Goal: Download file/media

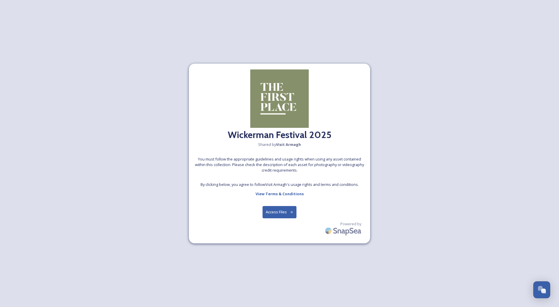
click at [279, 213] on button "Access Files" at bounding box center [279, 212] width 34 height 12
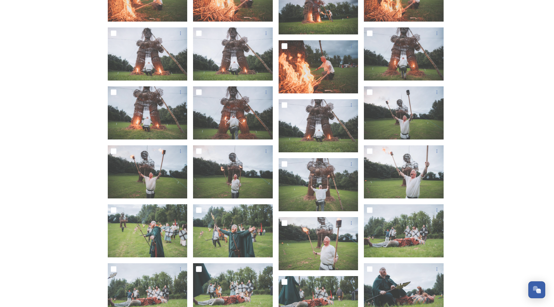
scroll to position [1432, 0]
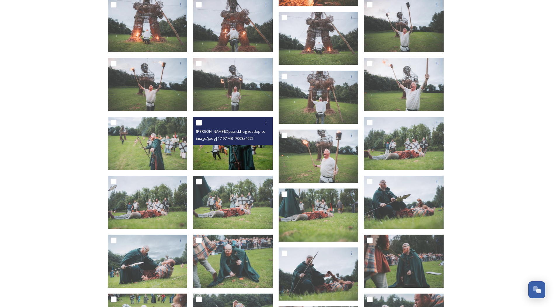
click at [239, 152] on img at bounding box center [233, 143] width 80 height 53
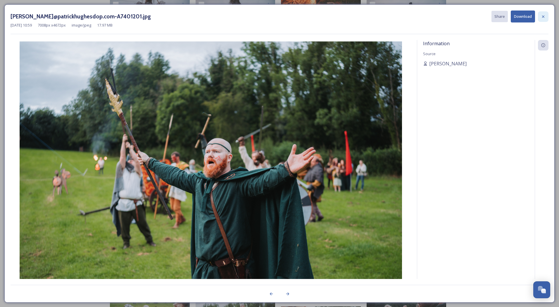
click at [545, 16] on icon at bounding box center [543, 16] width 5 height 5
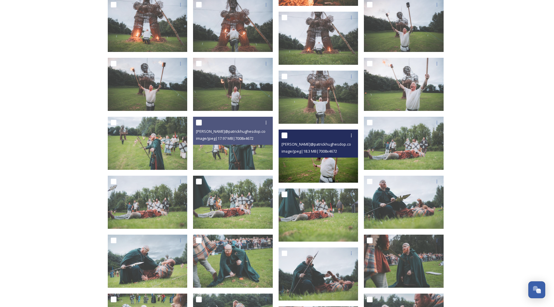
click at [320, 159] on img at bounding box center [319, 156] width 80 height 53
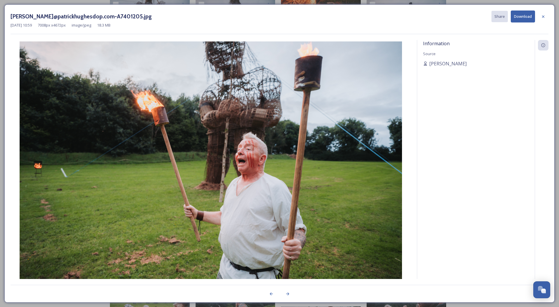
click at [543, 17] on icon at bounding box center [543, 16] width 5 height 5
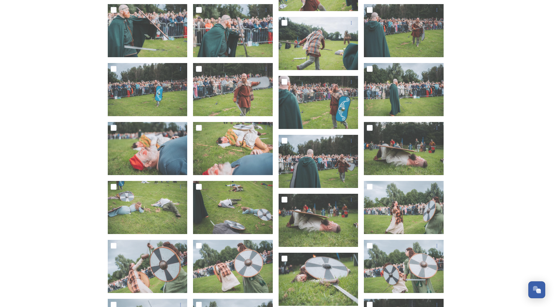
scroll to position [1987, 0]
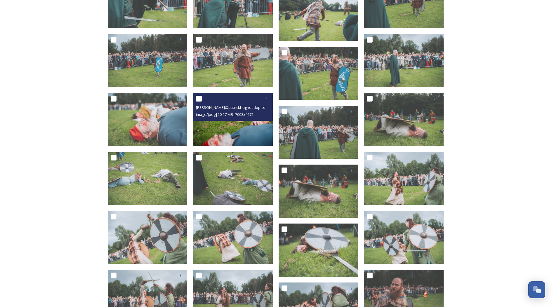
click at [220, 126] on img at bounding box center [233, 119] width 80 height 53
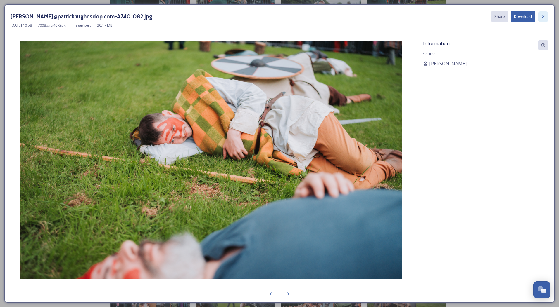
click at [544, 17] on icon at bounding box center [543, 16] width 5 height 5
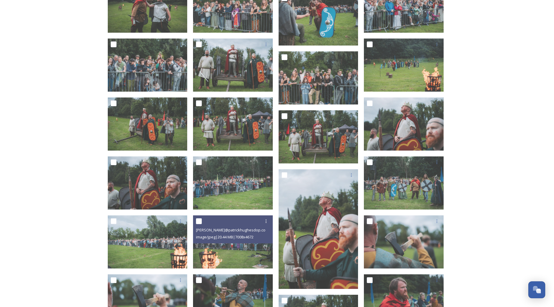
scroll to position [2805, 0]
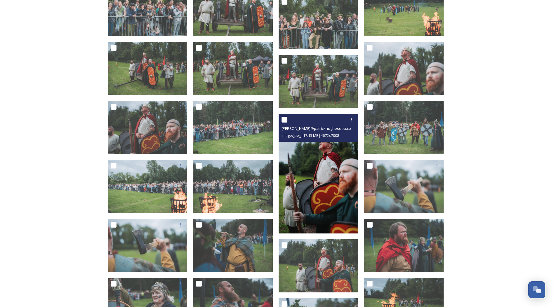
click at [315, 182] on img at bounding box center [319, 174] width 80 height 120
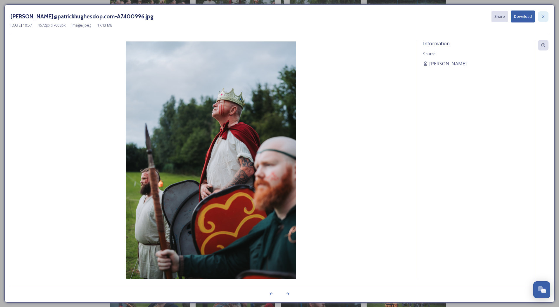
click at [546, 18] on div at bounding box center [543, 16] width 11 height 11
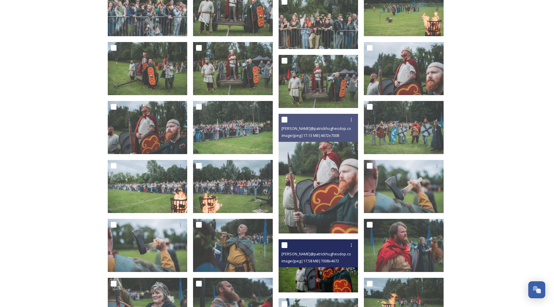
click at [323, 277] on img at bounding box center [319, 265] width 80 height 53
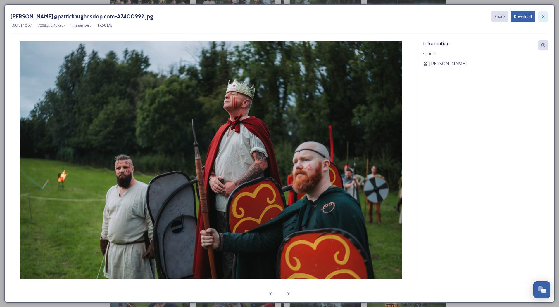
click at [541, 18] on icon at bounding box center [543, 16] width 5 height 5
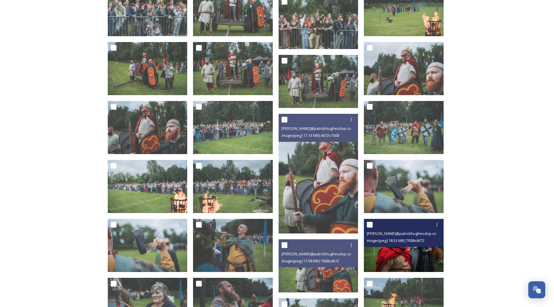
click at [393, 245] on div "[PERSON_NAME]@patrickhughesdop.com-A7400974.jpg image/jpeg | 18.53 MB | 7008 x …" at bounding box center [404, 233] width 80 height 28
click at [401, 266] on img at bounding box center [404, 245] width 80 height 53
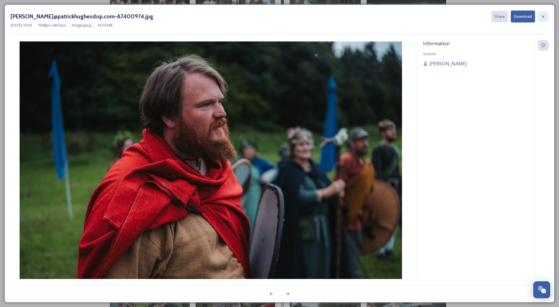
click at [541, 17] on icon at bounding box center [543, 16] width 5 height 5
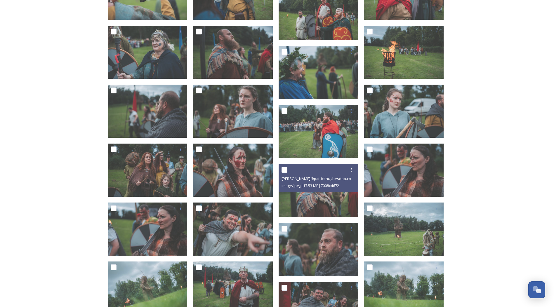
scroll to position [3068, 0]
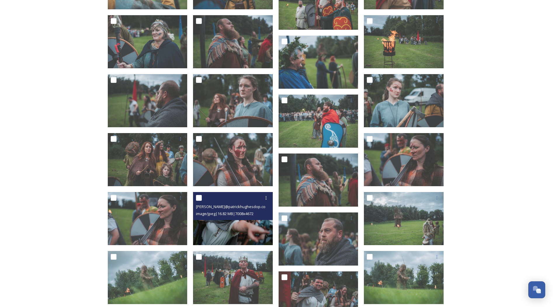
click at [226, 231] on img at bounding box center [233, 218] width 80 height 53
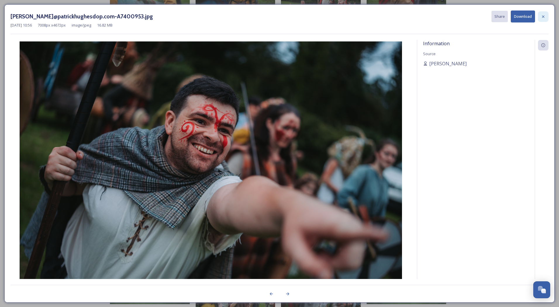
click at [544, 15] on icon at bounding box center [543, 16] width 5 height 5
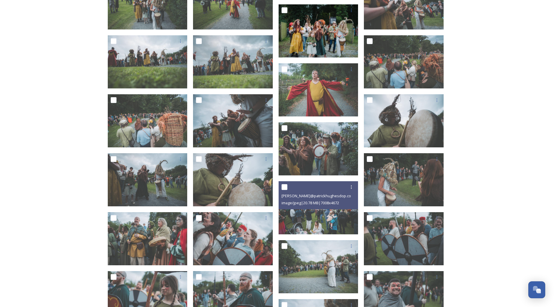
scroll to position [4032, 0]
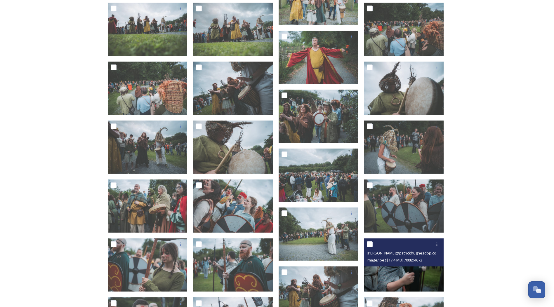
click at [397, 275] on img at bounding box center [404, 265] width 80 height 53
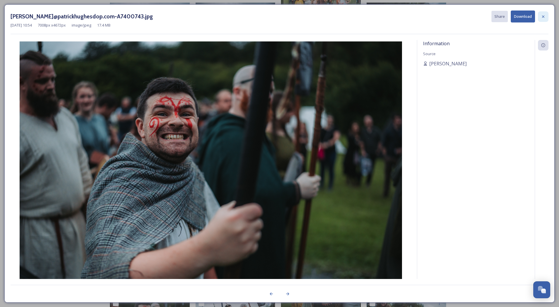
click at [546, 17] on div at bounding box center [543, 16] width 11 height 11
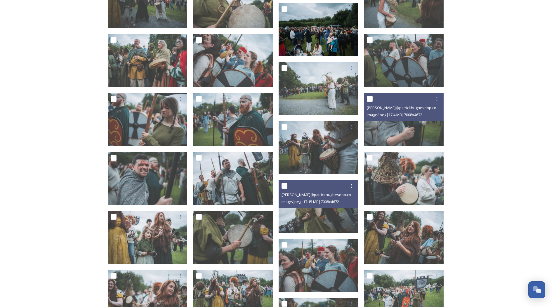
scroll to position [4178, 0]
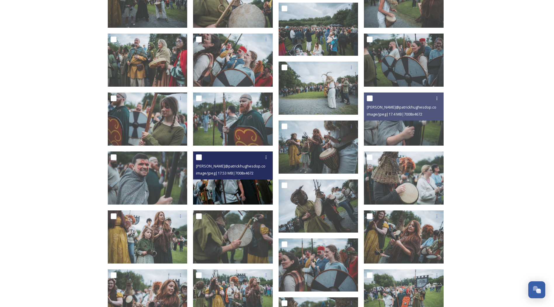
click at [224, 188] on img at bounding box center [233, 178] width 80 height 53
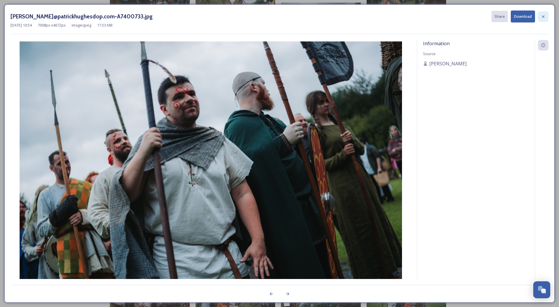
click at [542, 17] on icon at bounding box center [543, 16] width 2 height 2
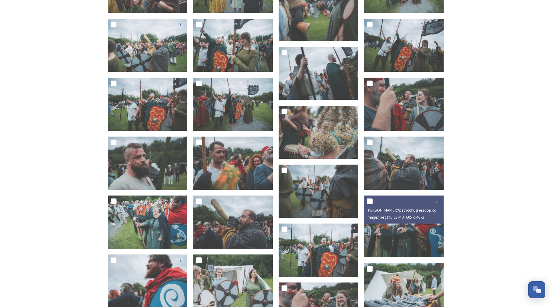
scroll to position [4499, 0]
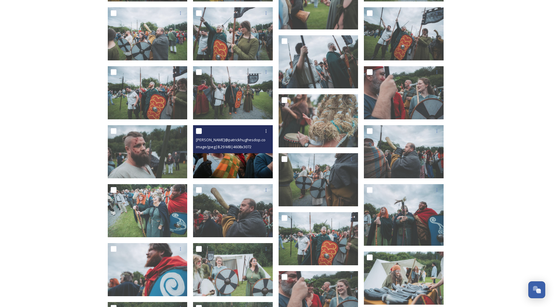
click at [226, 165] on img at bounding box center [233, 151] width 80 height 53
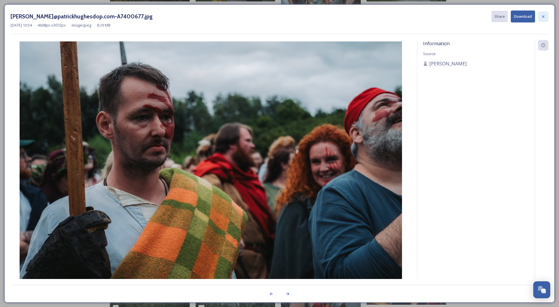
click at [544, 17] on icon at bounding box center [543, 16] width 5 height 5
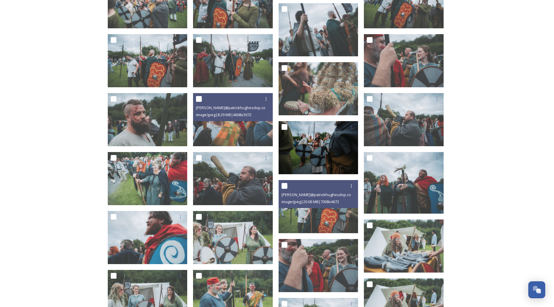
scroll to position [4558, 0]
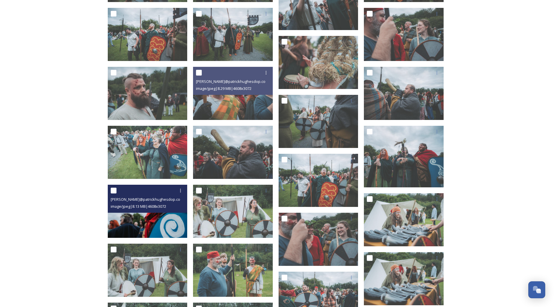
click at [164, 228] on img at bounding box center [148, 211] width 80 height 53
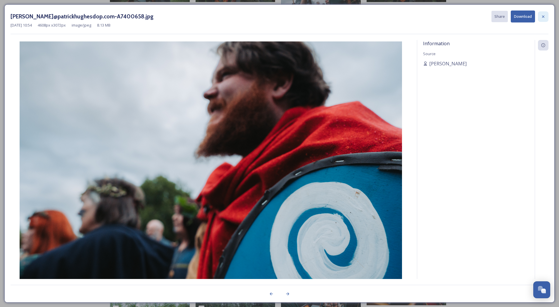
click at [544, 16] on icon at bounding box center [543, 16] width 2 height 2
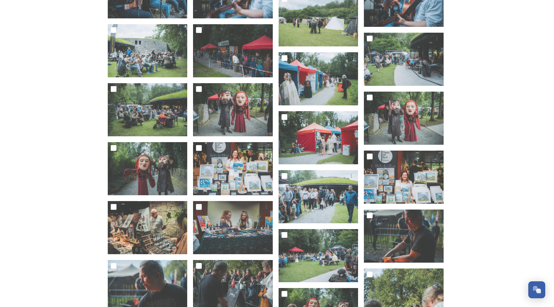
scroll to position [5376, 0]
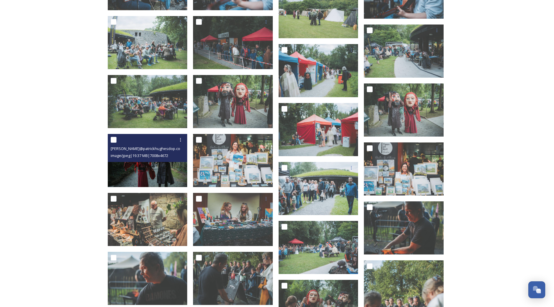
click at [138, 168] on img at bounding box center [148, 160] width 80 height 53
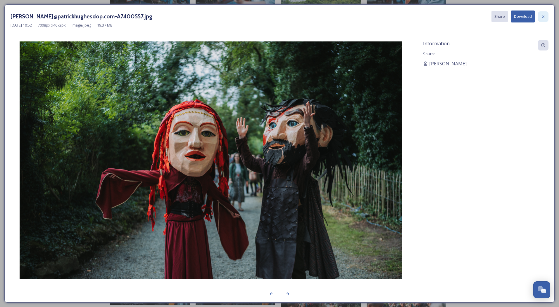
click at [544, 17] on icon at bounding box center [543, 16] width 5 height 5
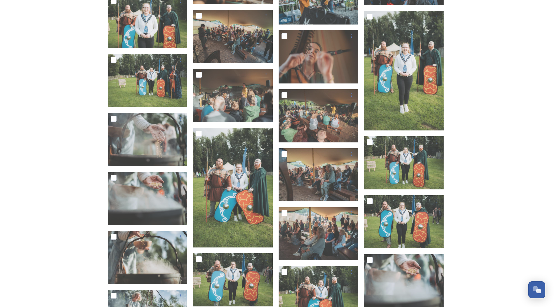
scroll to position [6311, 0]
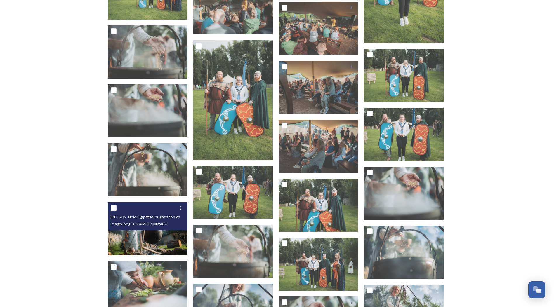
click at [142, 239] on img at bounding box center [148, 228] width 80 height 53
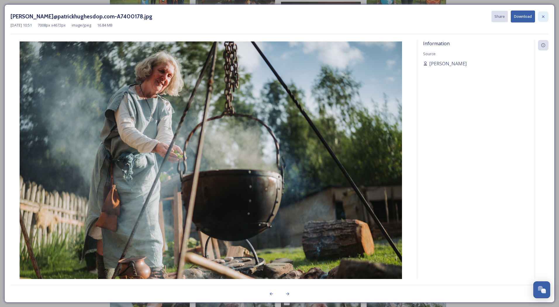
click at [545, 14] on div at bounding box center [543, 16] width 11 height 11
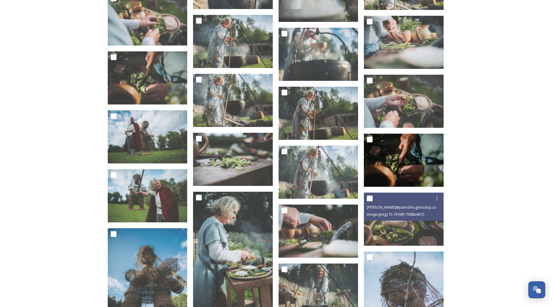
scroll to position [6661, 0]
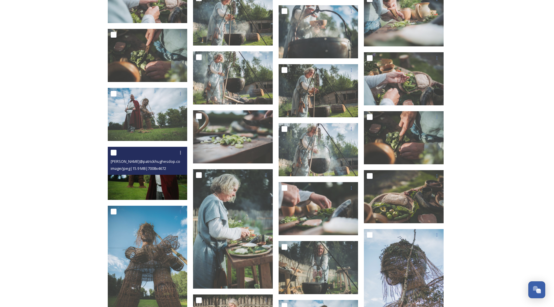
click at [163, 184] on img at bounding box center [148, 173] width 80 height 53
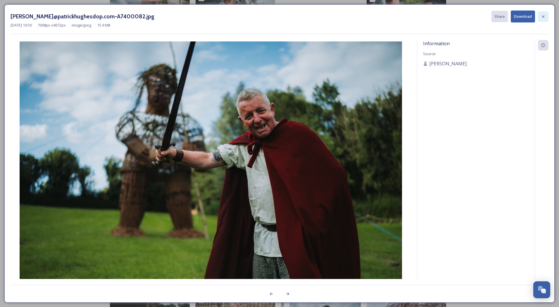
click at [544, 18] on icon at bounding box center [543, 16] width 2 height 2
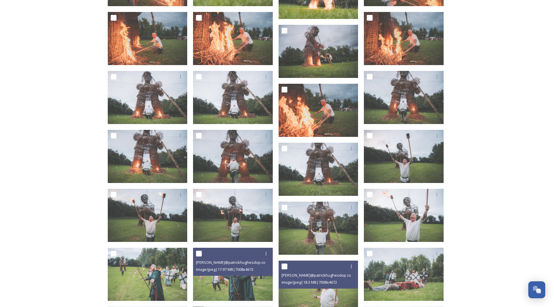
scroll to position [1273, 0]
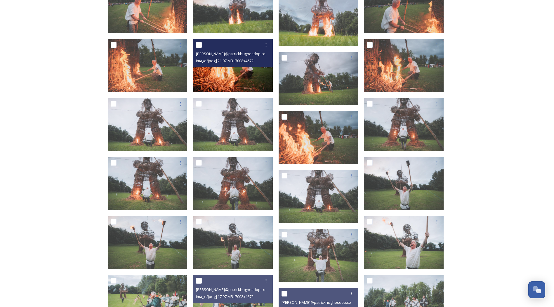
click at [222, 83] on img at bounding box center [233, 65] width 80 height 53
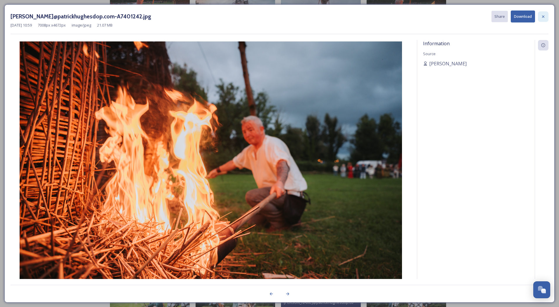
click at [543, 17] on icon at bounding box center [543, 16] width 5 height 5
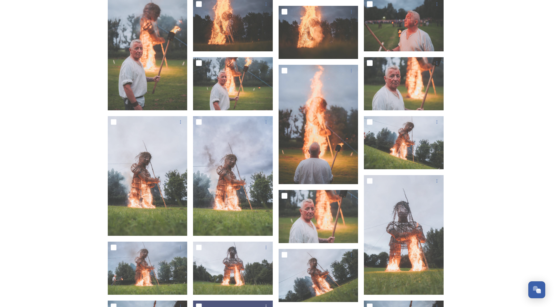
scroll to position [952, 0]
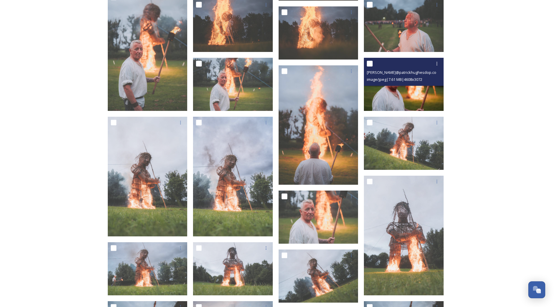
click at [406, 100] on img at bounding box center [404, 84] width 80 height 53
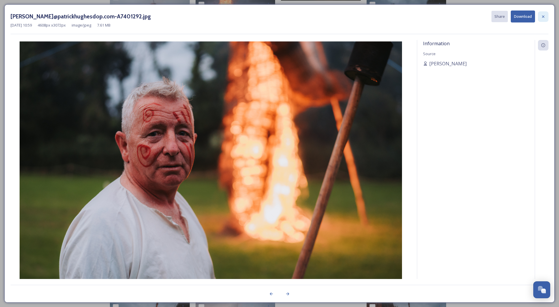
click at [541, 15] on icon at bounding box center [543, 16] width 5 height 5
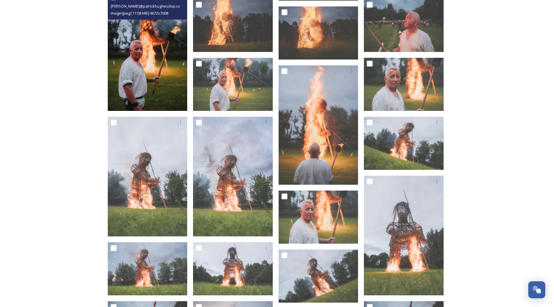
click at [159, 84] on img at bounding box center [148, 52] width 80 height 120
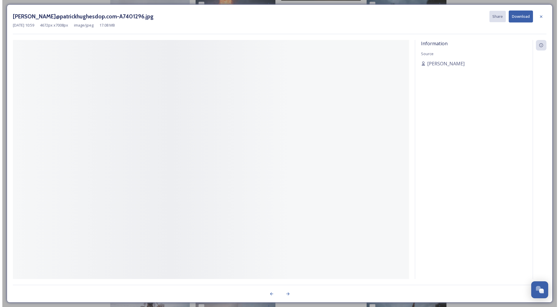
scroll to position [827, 0]
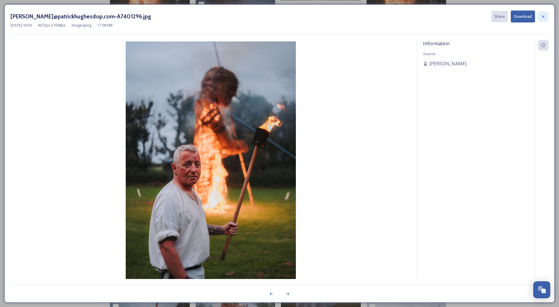
click at [545, 18] on icon at bounding box center [543, 16] width 5 height 5
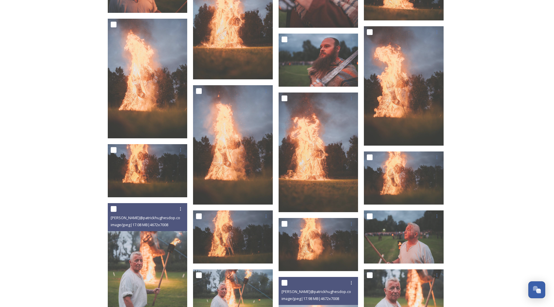
scroll to position [718, 0]
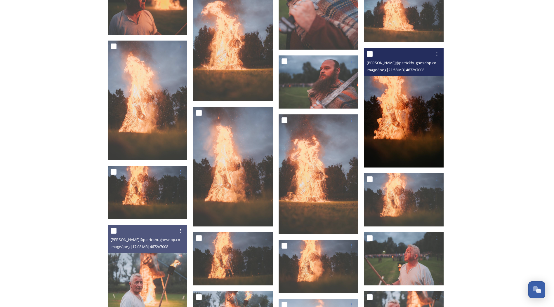
click at [413, 119] on img at bounding box center [404, 108] width 80 height 120
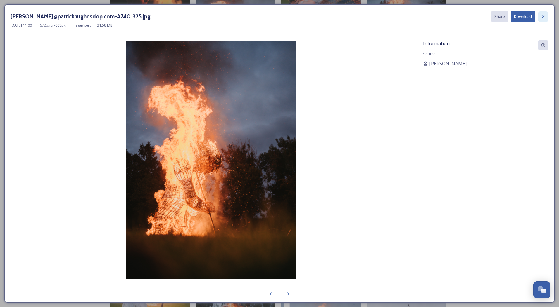
click at [545, 16] on icon at bounding box center [543, 16] width 5 height 5
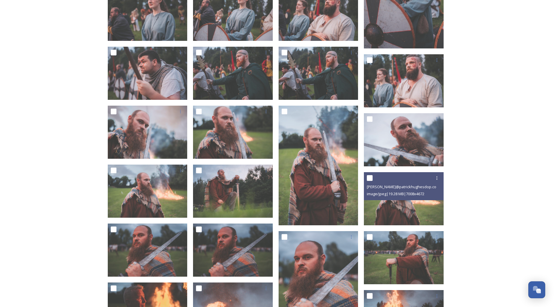
scroll to position [338, 0]
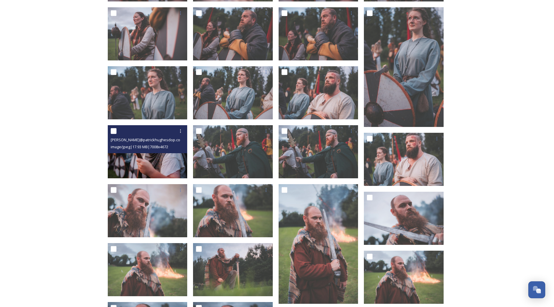
click at [149, 162] on img at bounding box center [148, 151] width 80 height 53
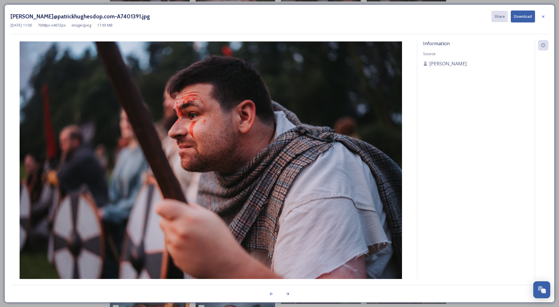
click at [544, 19] on div at bounding box center [543, 16] width 11 height 11
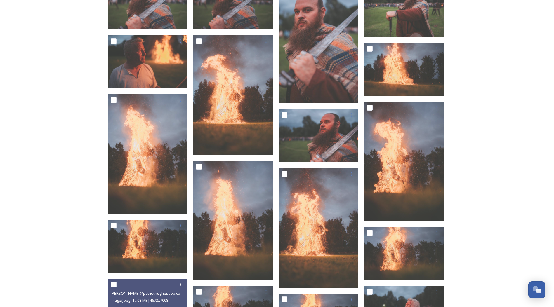
scroll to position [893, 0]
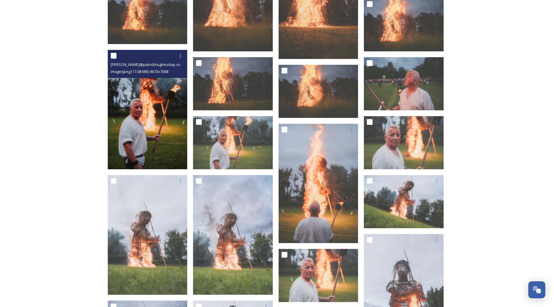
click at [150, 101] on img at bounding box center [148, 110] width 80 height 120
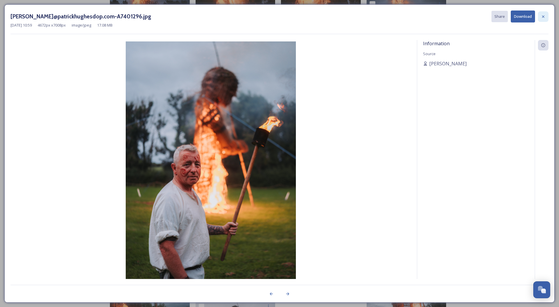
click at [543, 15] on icon at bounding box center [543, 16] width 5 height 5
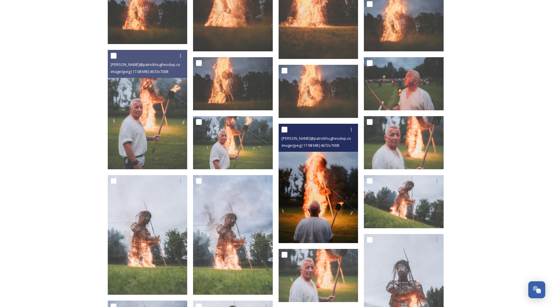
click at [299, 192] on img at bounding box center [319, 184] width 80 height 120
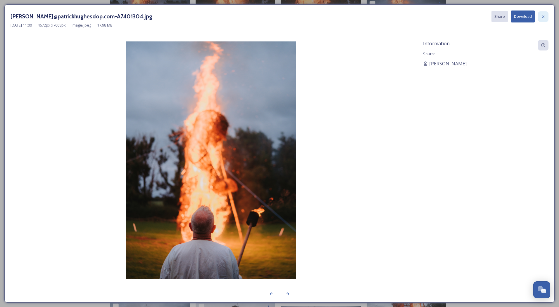
click at [545, 16] on icon at bounding box center [543, 16] width 5 height 5
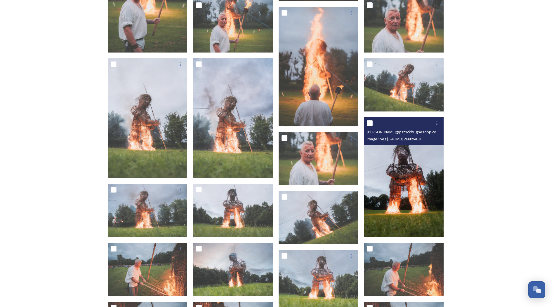
scroll to position [1069, 0]
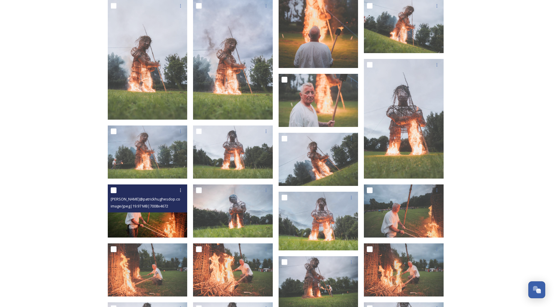
click at [152, 222] on img at bounding box center [148, 211] width 80 height 53
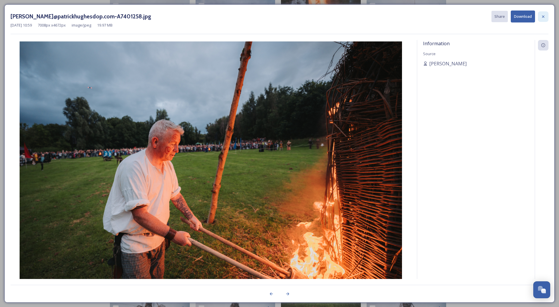
click at [543, 20] on div at bounding box center [543, 16] width 11 height 11
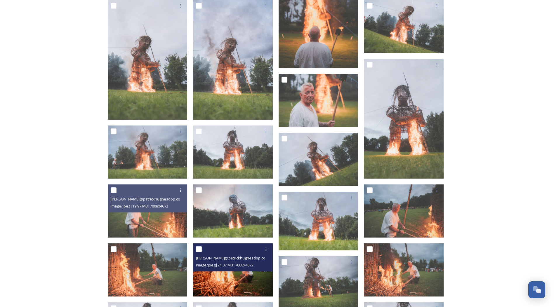
click at [220, 283] on img at bounding box center [233, 270] width 80 height 53
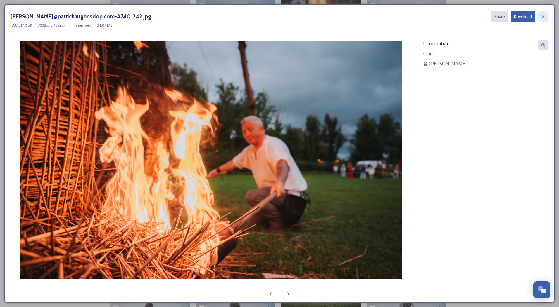
click at [541, 17] on icon at bounding box center [543, 16] width 5 height 5
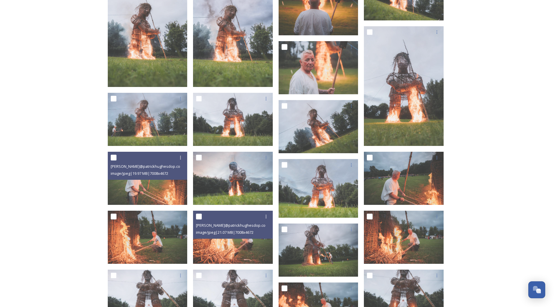
scroll to position [1127, 0]
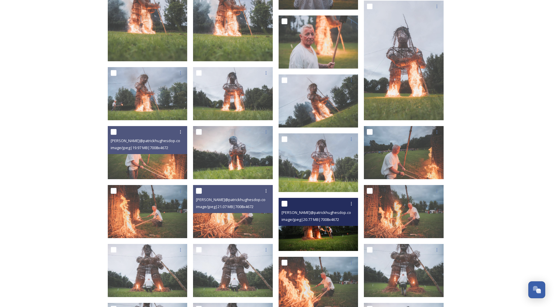
click at [312, 237] on img at bounding box center [319, 224] width 80 height 53
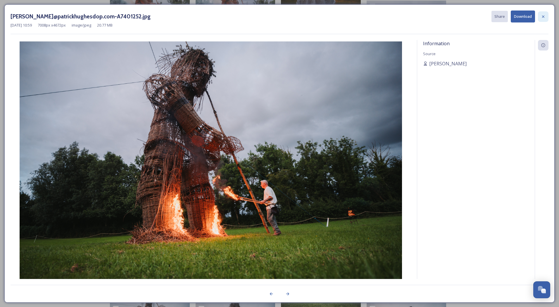
click at [545, 16] on icon at bounding box center [543, 16] width 5 height 5
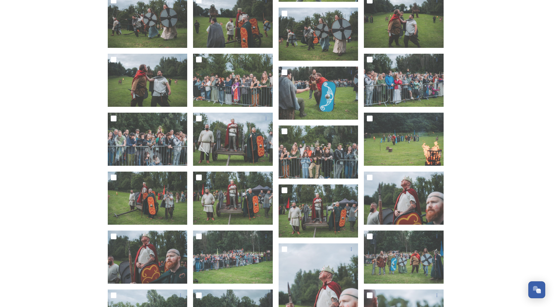
scroll to position [2676, 0]
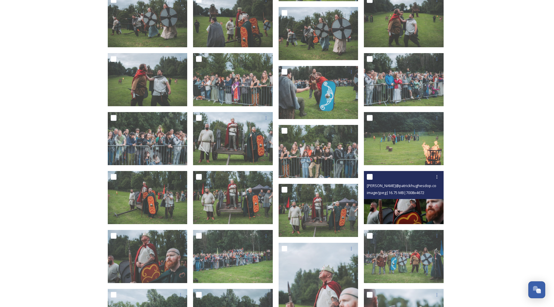
click at [410, 210] on img at bounding box center [404, 197] width 80 height 53
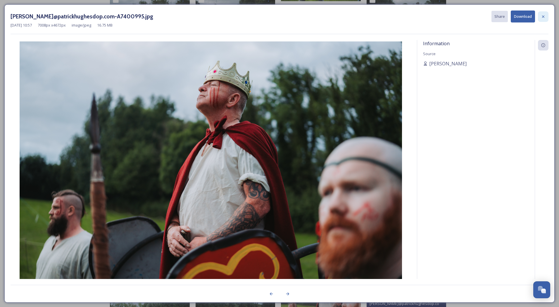
click at [542, 18] on icon at bounding box center [543, 16] width 5 height 5
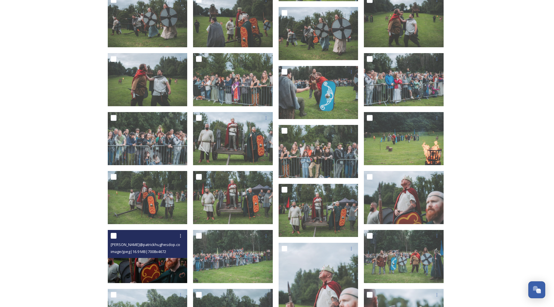
click at [165, 280] on img at bounding box center [148, 256] width 80 height 53
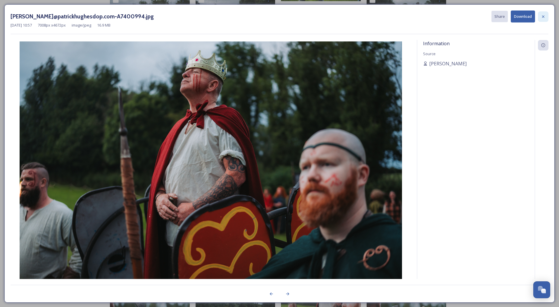
click at [543, 18] on icon at bounding box center [543, 16] width 5 height 5
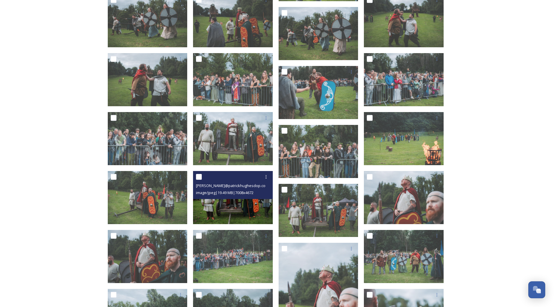
click at [225, 205] on img at bounding box center [233, 197] width 80 height 53
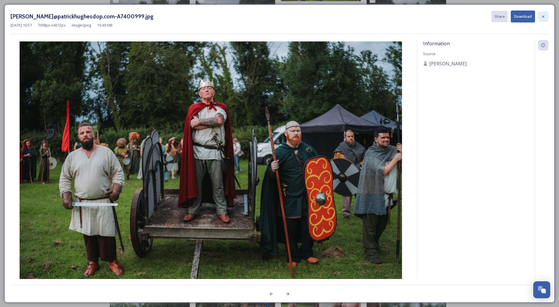
click at [543, 17] on icon at bounding box center [543, 16] width 2 height 2
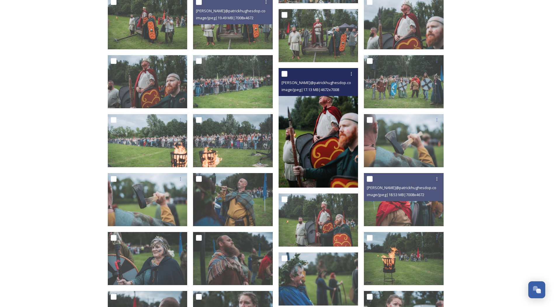
scroll to position [2851, 0]
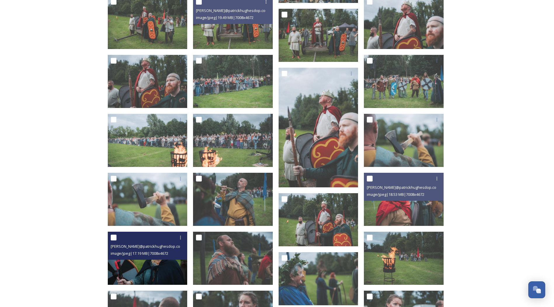
click at [155, 264] on img at bounding box center [148, 258] width 80 height 53
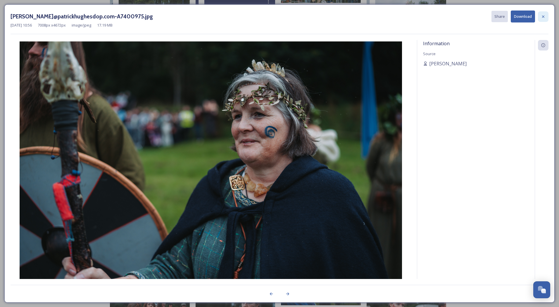
click at [542, 18] on icon at bounding box center [543, 16] width 2 height 2
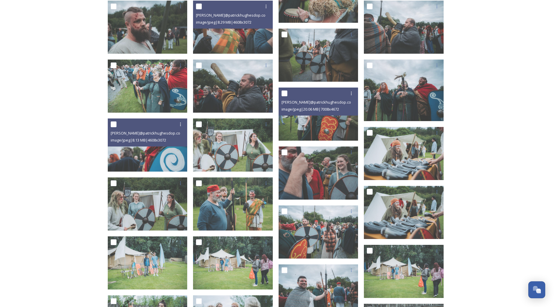
scroll to position [4692, 0]
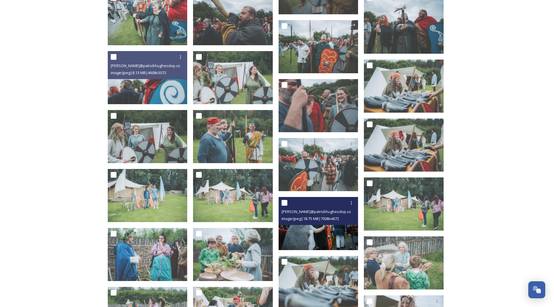
click at [317, 238] on img at bounding box center [319, 223] width 80 height 53
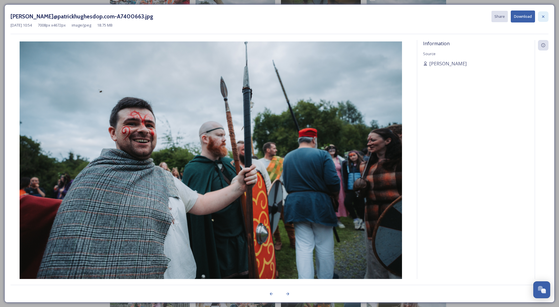
click at [541, 19] on icon at bounding box center [543, 16] width 5 height 5
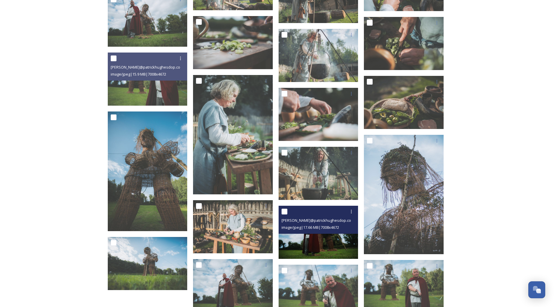
scroll to position [6766, 0]
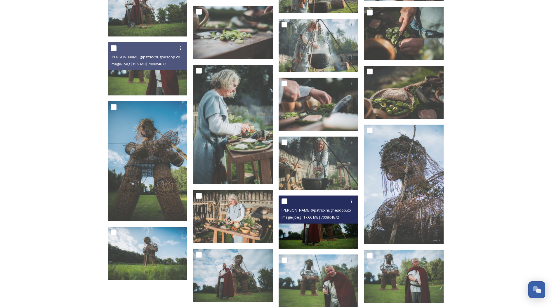
click at [304, 240] on img at bounding box center [319, 222] width 80 height 53
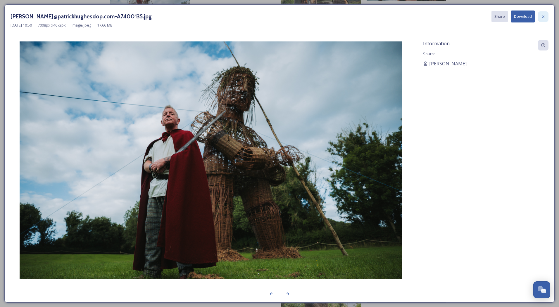
click at [545, 17] on div at bounding box center [543, 16] width 11 height 11
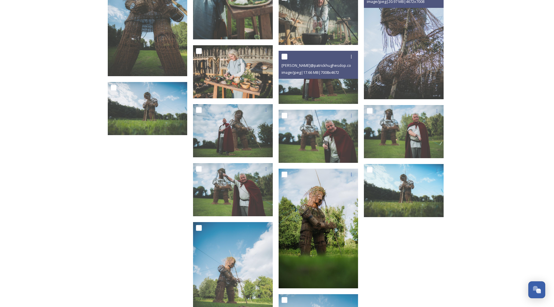
scroll to position [6912, 0]
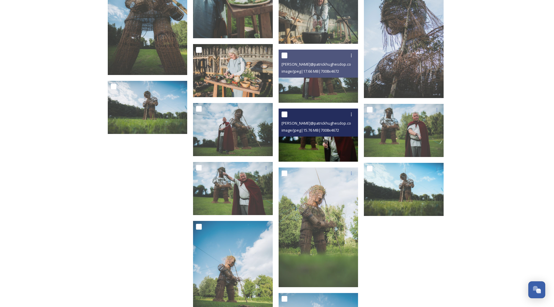
click at [306, 152] on img at bounding box center [319, 135] width 80 height 53
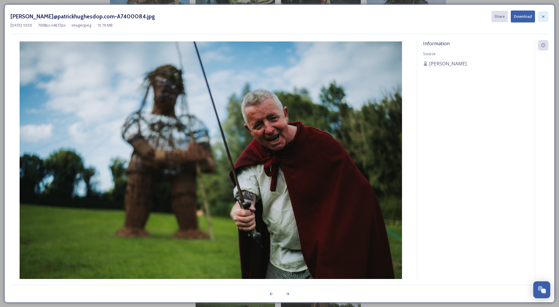
click at [545, 17] on icon at bounding box center [543, 16] width 5 height 5
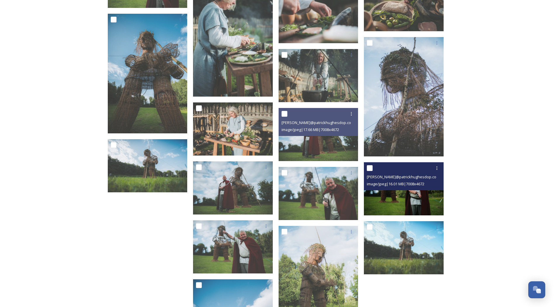
scroll to position [6708, 0]
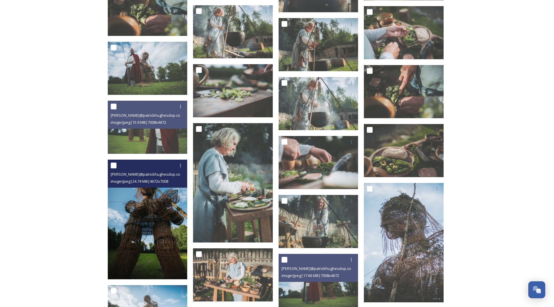
click at [132, 235] on img at bounding box center [148, 220] width 80 height 120
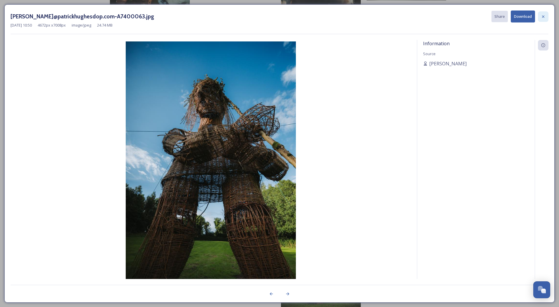
click at [544, 19] on icon at bounding box center [543, 16] width 5 height 5
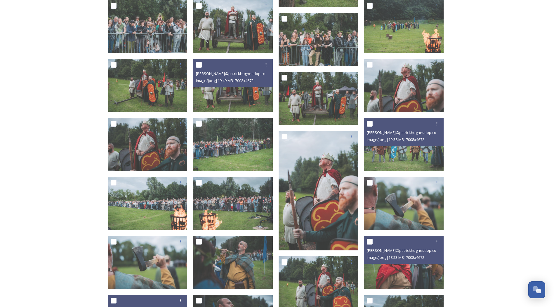
scroll to position [2793, 0]
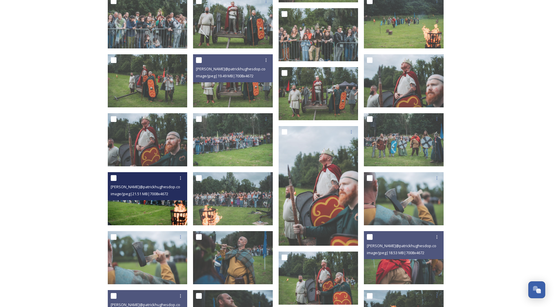
click at [159, 214] on img at bounding box center [148, 198] width 80 height 53
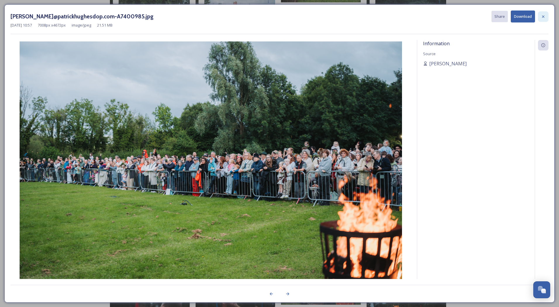
click at [545, 18] on div at bounding box center [543, 16] width 11 height 11
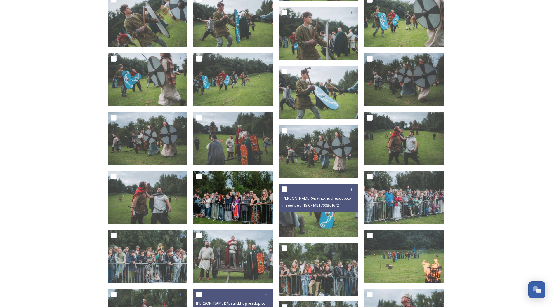
scroll to position [2559, 0]
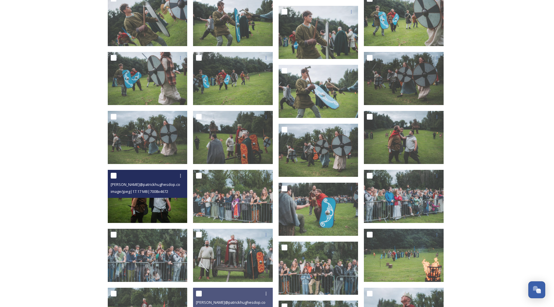
click at [143, 208] on img at bounding box center [148, 196] width 80 height 53
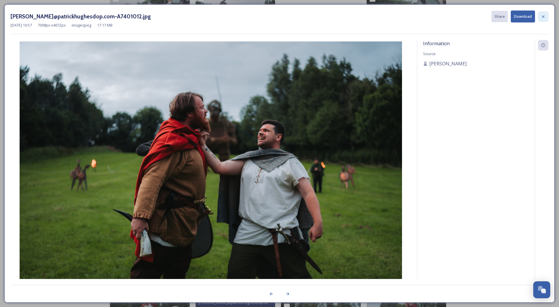
click at [541, 19] on icon at bounding box center [543, 16] width 5 height 5
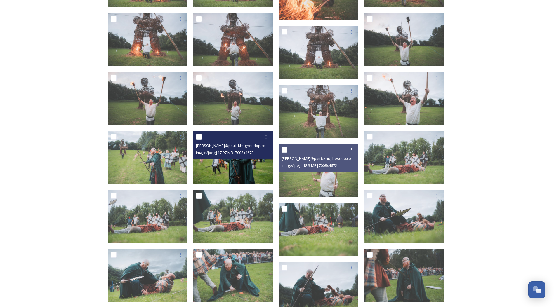
scroll to position [1419, 0]
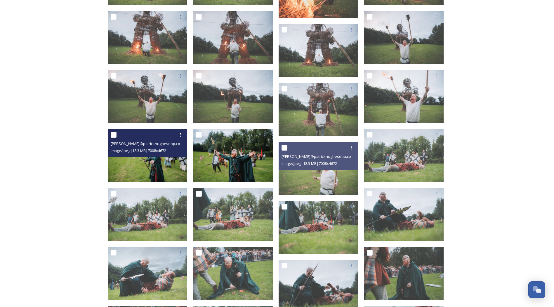
click at [123, 145] on span "[PERSON_NAME]@patrickhughesdop.com-A7401202.jpg" at bounding box center [159, 144] width 97 height 6
click at [145, 169] on img at bounding box center [148, 155] width 80 height 53
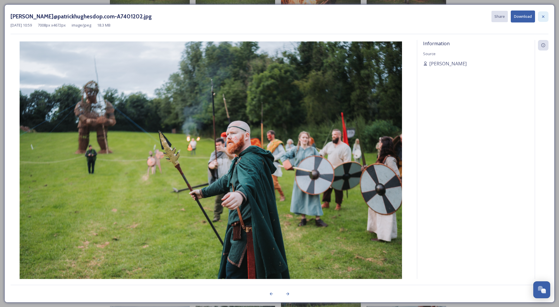
click at [545, 21] on div at bounding box center [543, 16] width 11 height 11
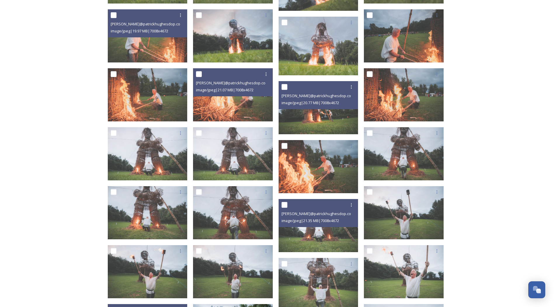
scroll to position [1069, 0]
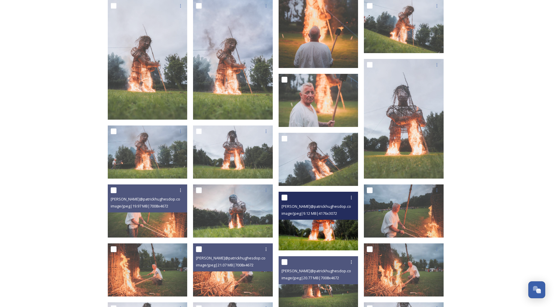
click at [318, 238] on img at bounding box center [319, 221] width 80 height 59
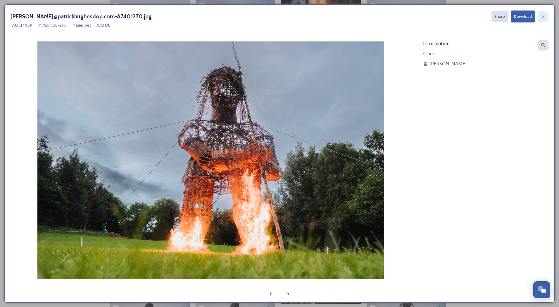
click at [543, 17] on icon at bounding box center [543, 16] width 5 height 5
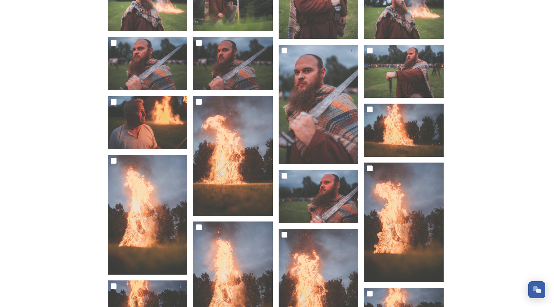
scroll to position [601, 0]
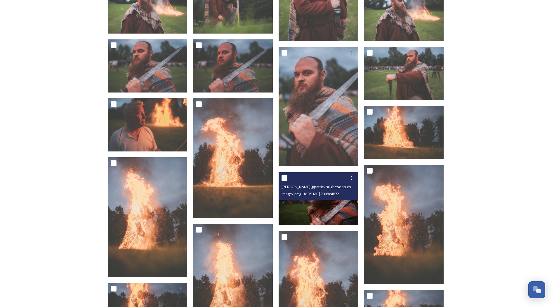
click at [304, 217] on img at bounding box center [319, 198] width 80 height 53
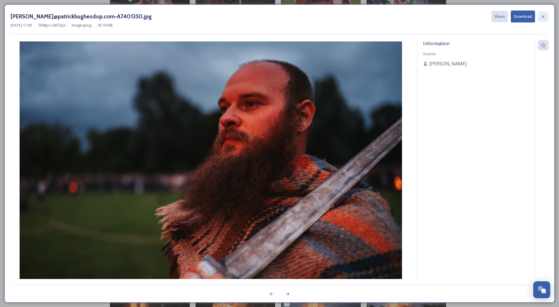
click at [542, 21] on div at bounding box center [543, 16] width 11 height 11
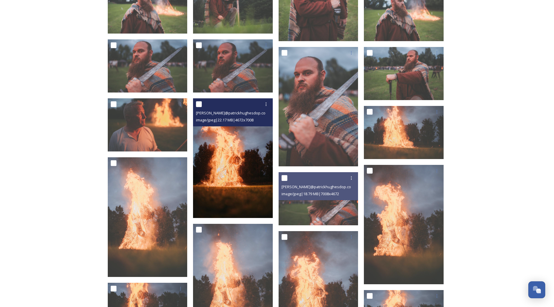
click at [241, 151] on img at bounding box center [233, 158] width 80 height 120
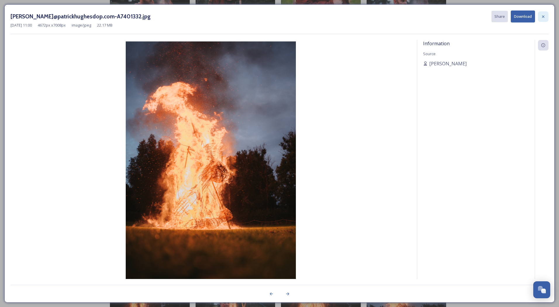
click at [543, 18] on icon at bounding box center [543, 16] width 5 height 5
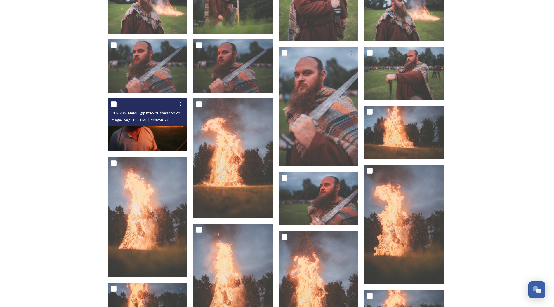
click at [139, 142] on img at bounding box center [148, 124] width 80 height 53
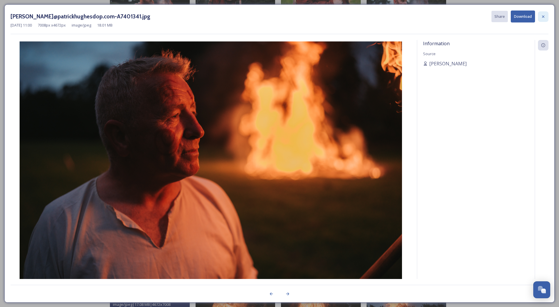
click at [541, 18] on icon at bounding box center [543, 16] width 5 height 5
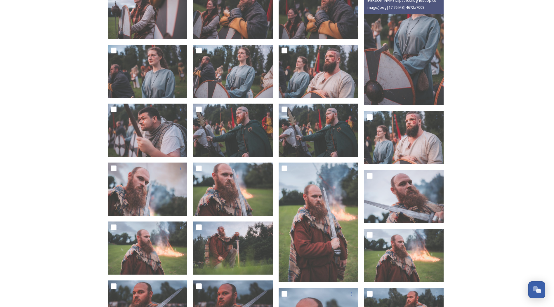
scroll to position [397, 0]
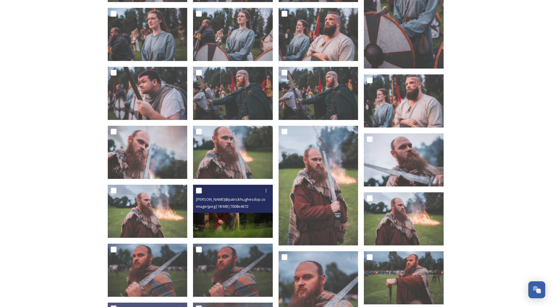
click at [222, 223] on img at bounding box center [233, 211] width 80 height 53
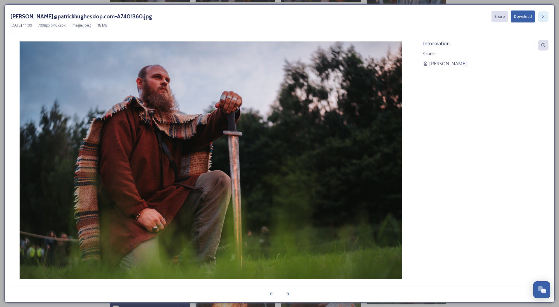
click at [544, 16] on icon at bounding box center [543, 16] width 5 height 5
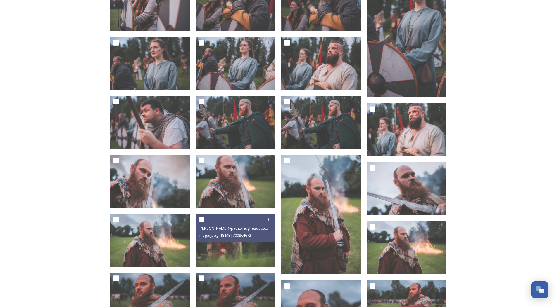
scroll to position [368, 0]
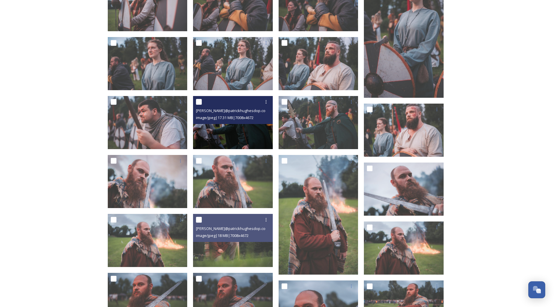
click at [225, 135] on img at bounding box center [233, 122] width 80 height 53
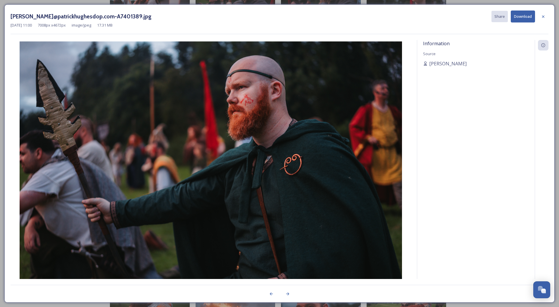
click at [526, 18] on button "Download" at bounding box center [522, 17] width 24 height 12
